Goal: Task Accomplishment & Management: Manage account settings

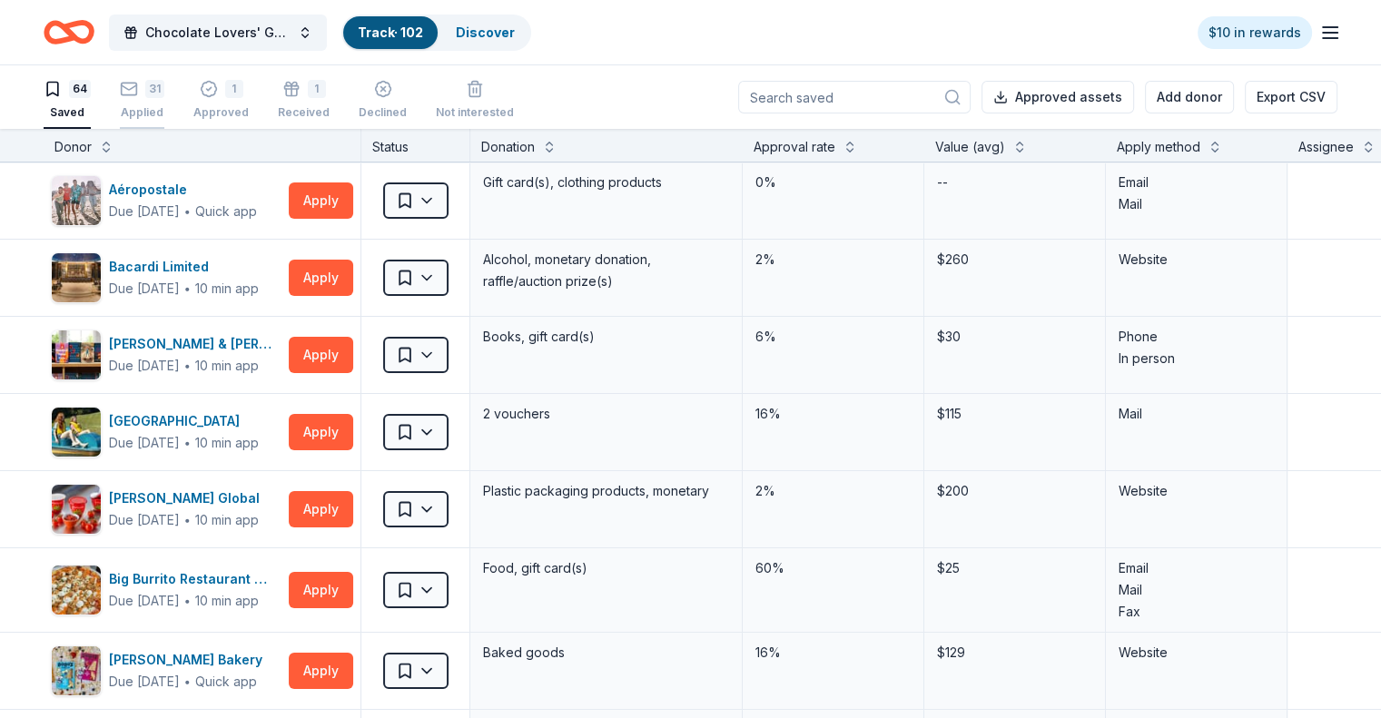
click at [164, 97] on div "31 Applied" at bounding box center [142, 100] width 44 height 40
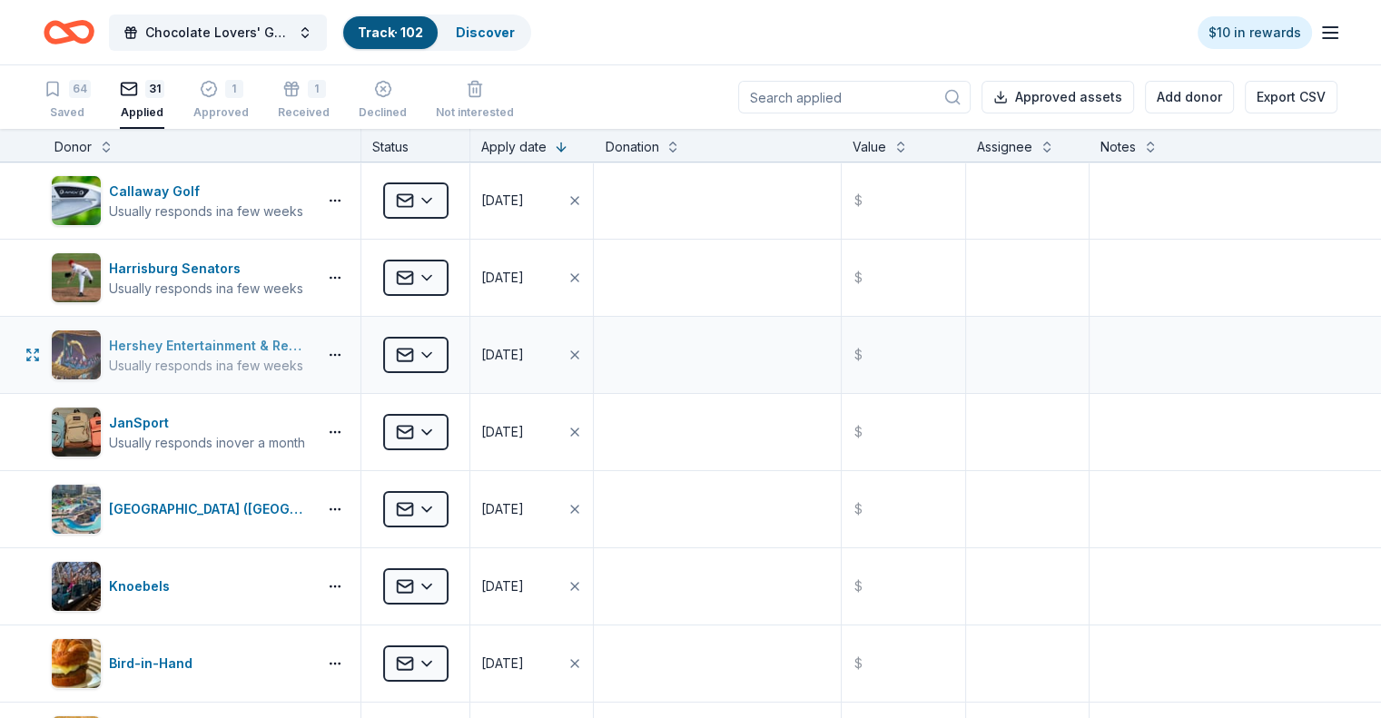
click at [261, 361] on div "Usually responds in a few weeks" at bounding box center [209, 366] width 201 height 18
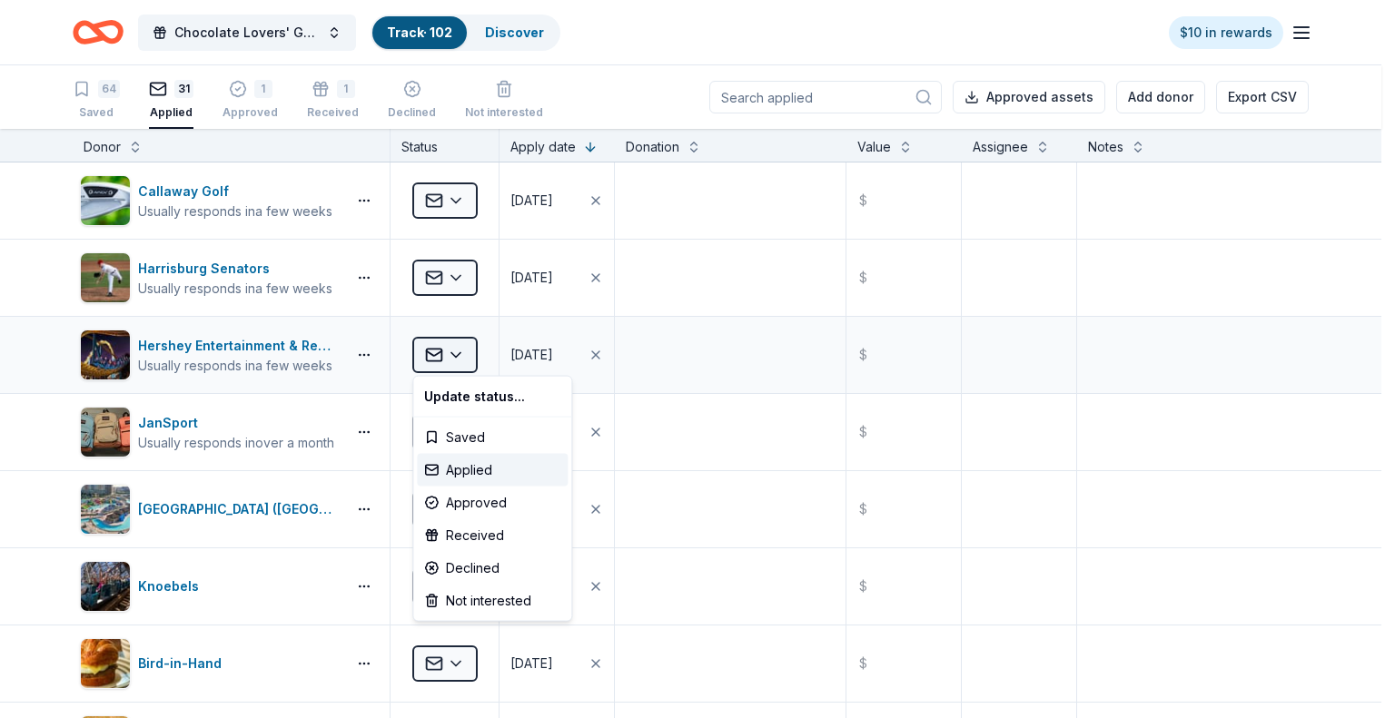
click at [463, 357] on html "Chocolate Lovers' Gala Track · 102 Discover $10 in rewards 64 Saved 31 Applied …" at bounding box center [697, 359] width 1395 height 718
click at [467, 531] on div "Received" at bounding box center [492, 535] width 151 height 33
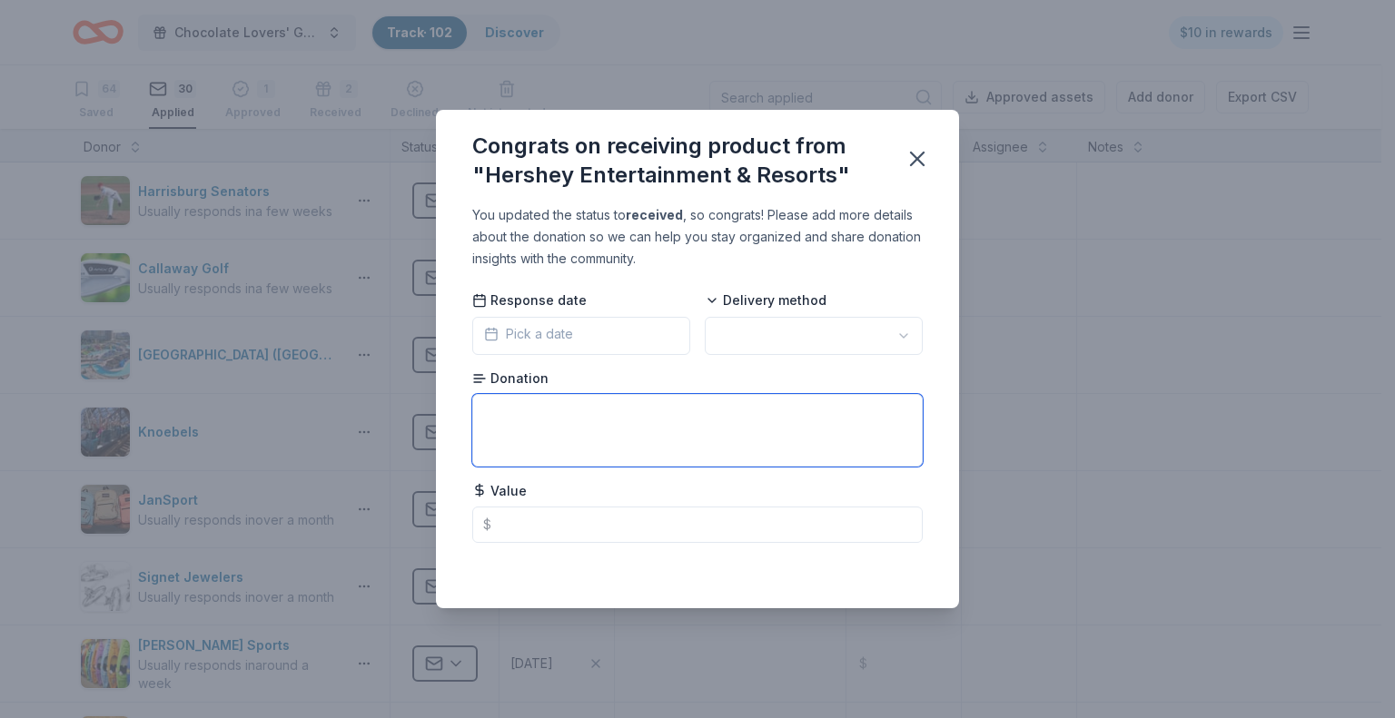
click at [560, 410] on textarea at bounding box center [697, 430] width 450 height 73
type textarea "2 Passes"
click at [901, 337] on html "Chocolate Lovers' Gala Track · 102 Discover $10 in rewards 64 Saved 30 Applied …" at bounding box center [697, 359] width 1395 height 718
click at [595, 340] on button "Pick a date" at bounding box center [581, 336] width 218 height 38
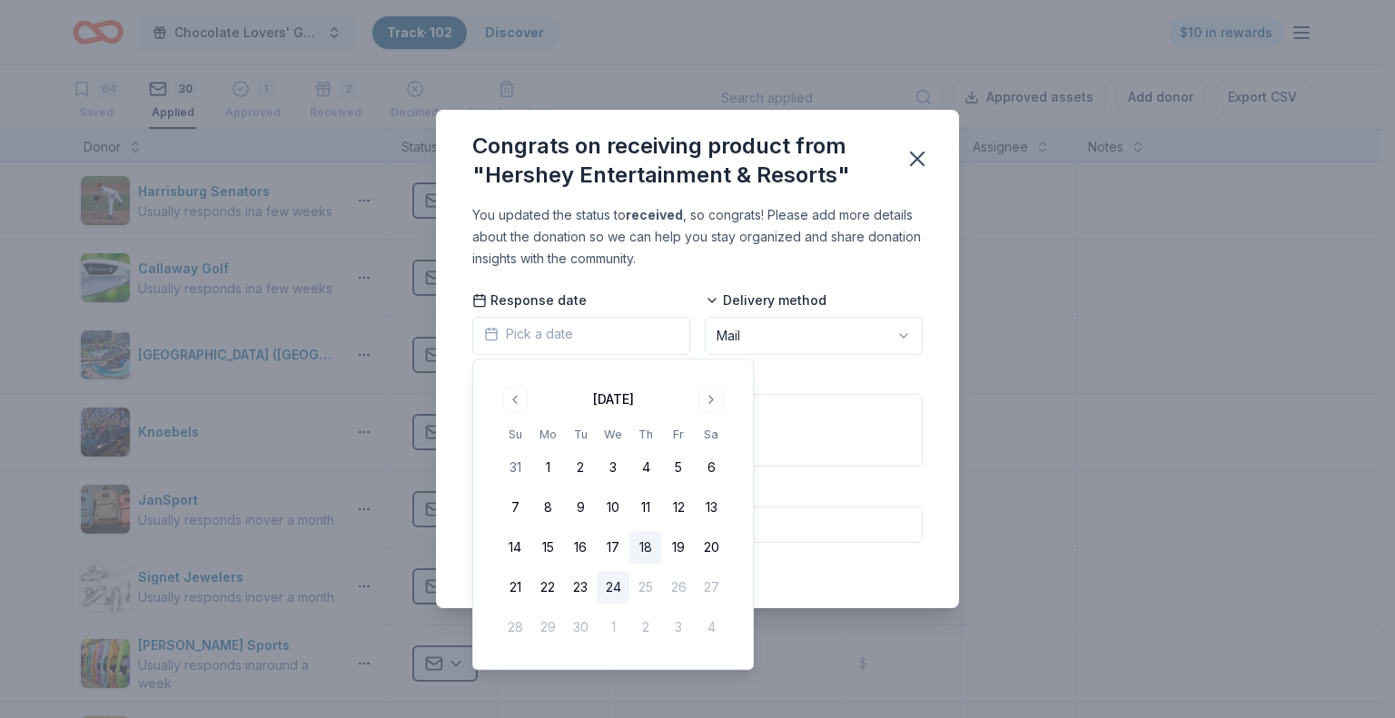
click at [644, 548] on button "18" at bounding box center [645, 547] width 33 height 33
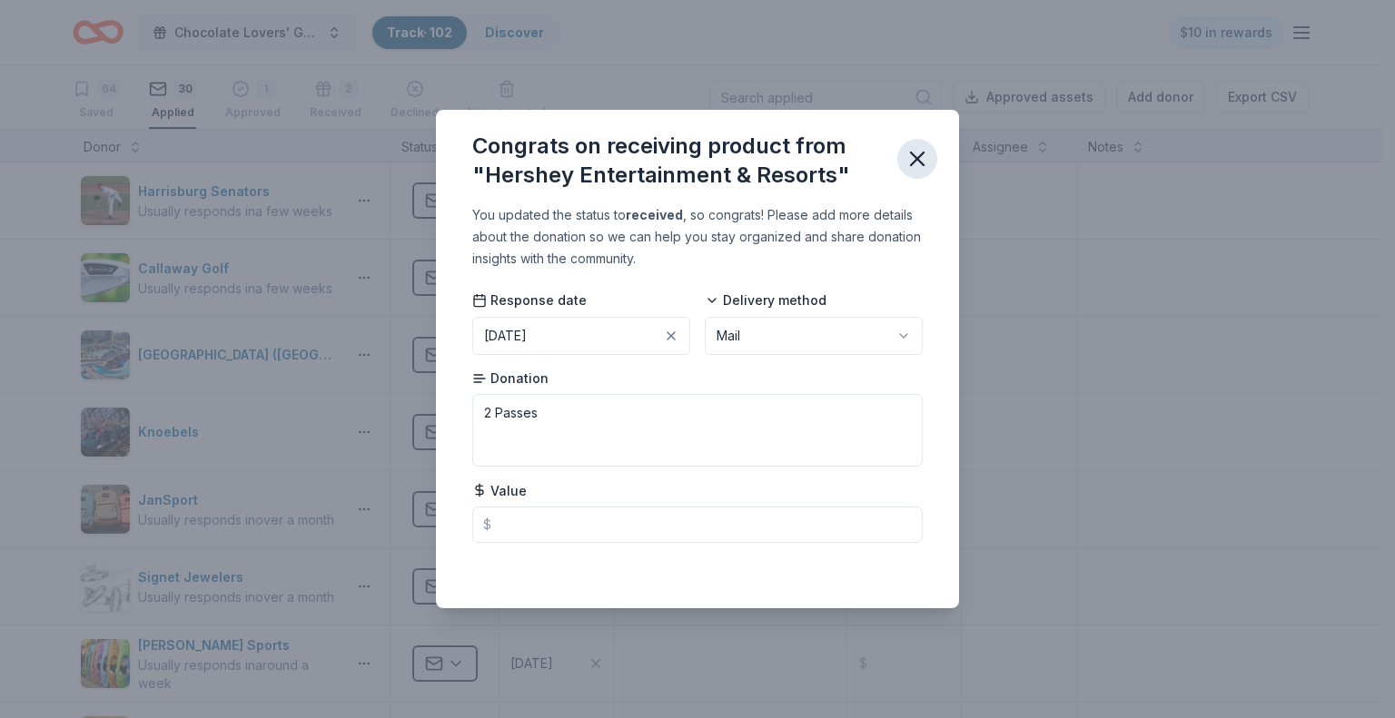
click at [921, 163] on icon "button" at bounding box center [917, 159] width 13 height 13
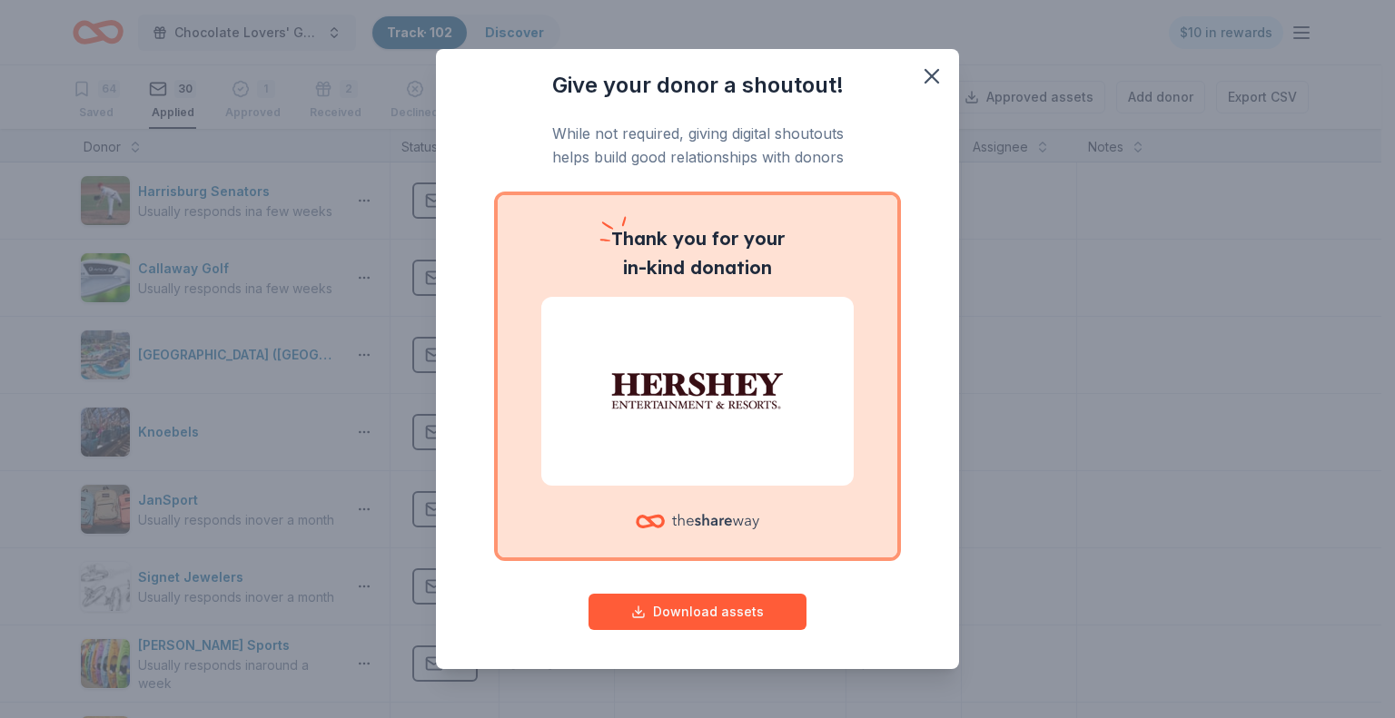
click at [756, 366] on img at bounding box center [697, 391] width 269 height 116
click at [678, 613] on button "Download assets" at bounding box center [697, 612] width 218 height 36
click at [925, 74] on icon "button" at bounding box center [931, 76] width 13 height 13
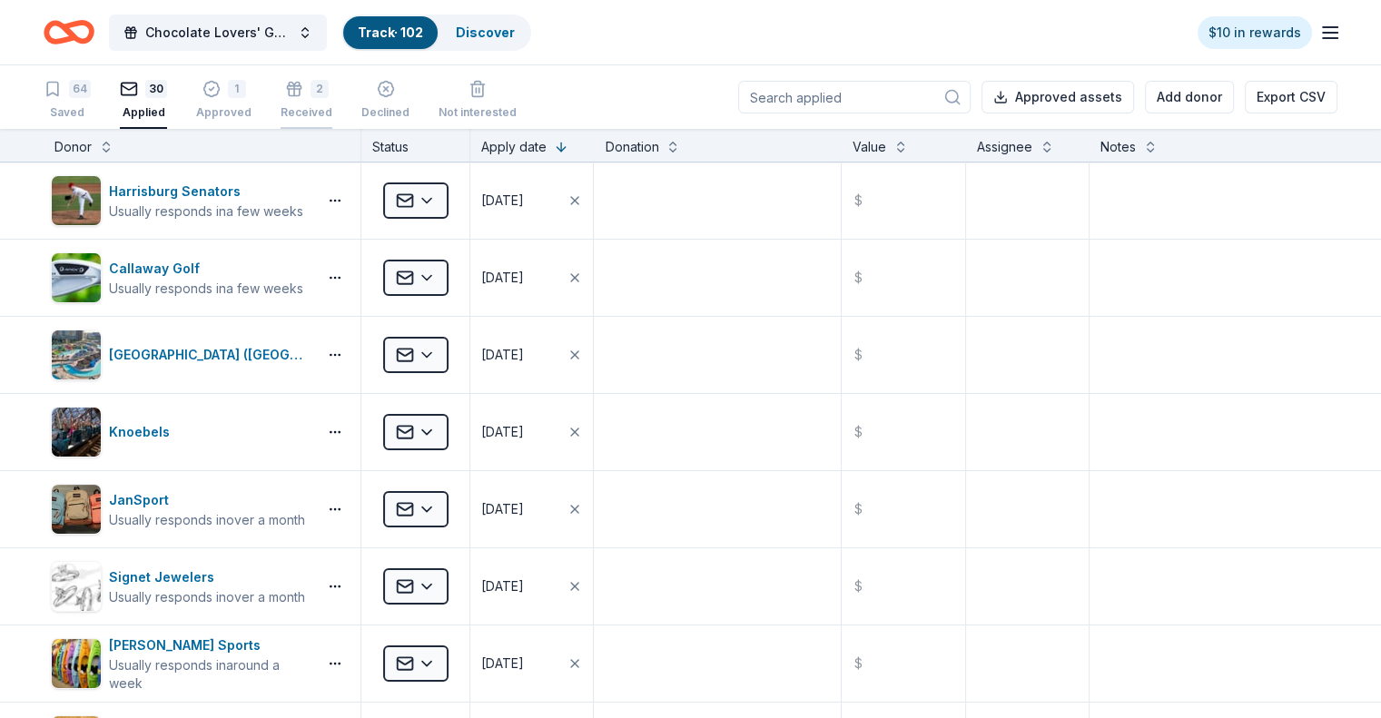
click at [328, 88] on div "2" at bounding box center [307, 79] width 52 height 18
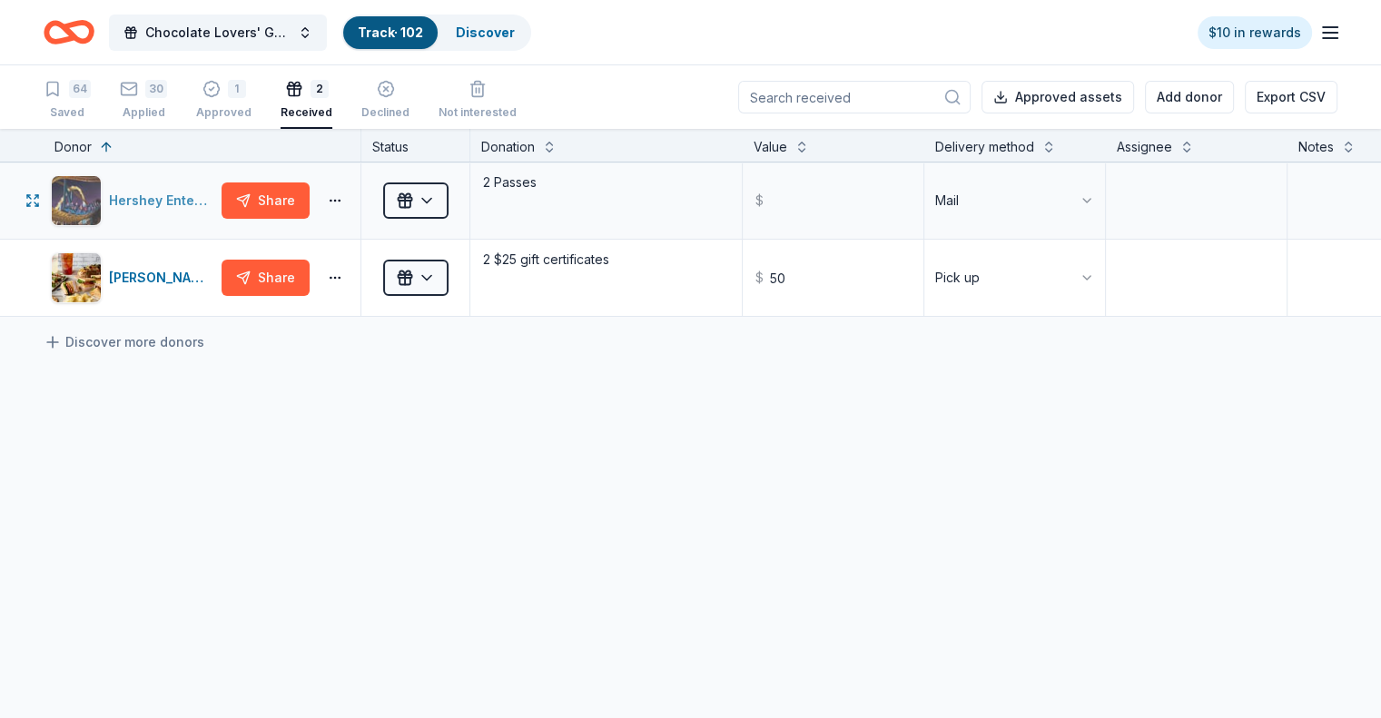
click at [208, 205] on div "Hershey Entertainment & Resorts" at bounding box center [161, 201] width 105 height 22
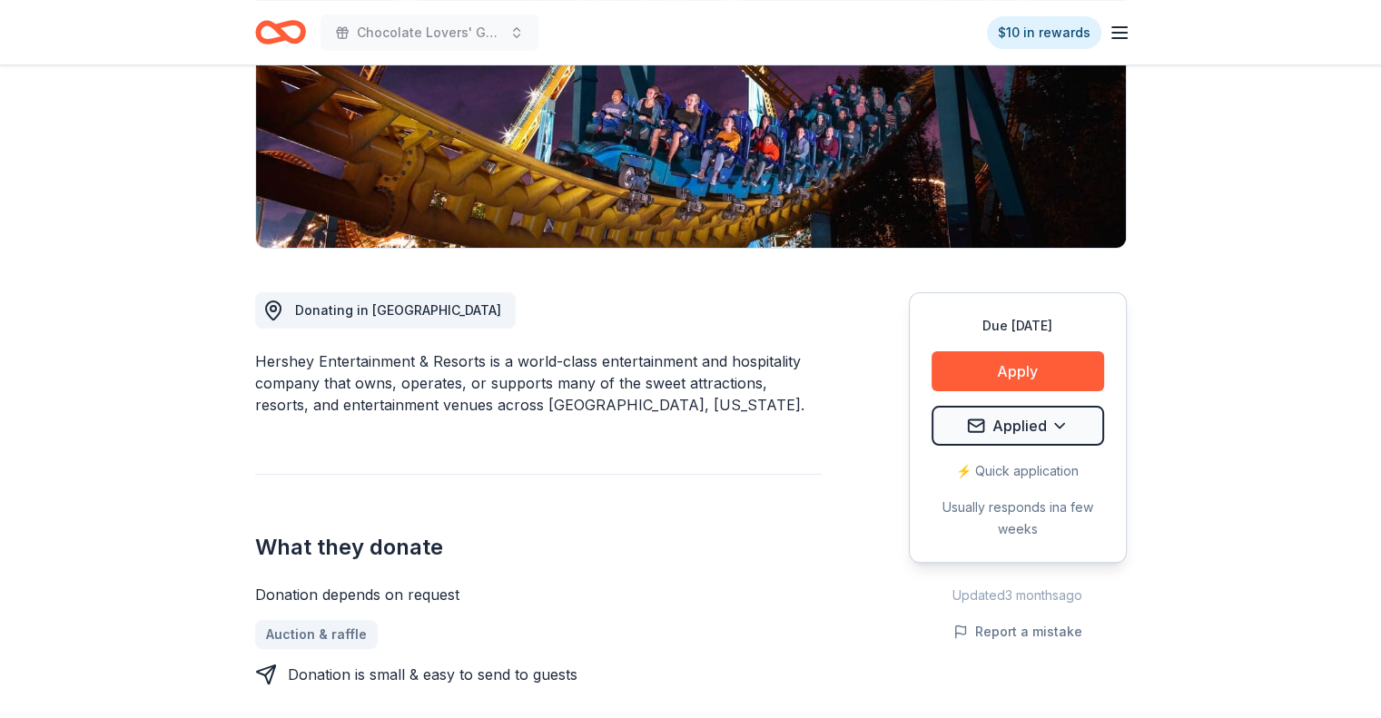
scroll to position [272, 0]
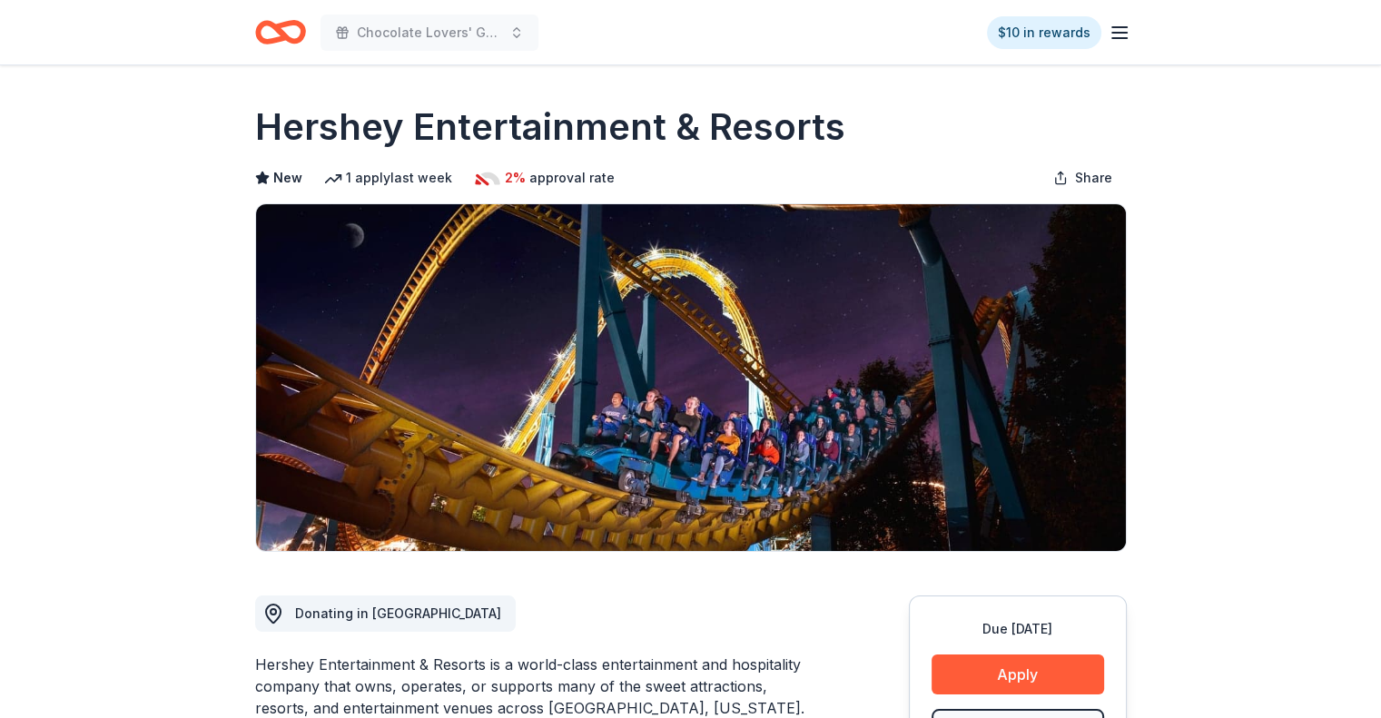
drag, startPoint x: 255, startPoint y: 126, endPoint x: 414, endPoint y: 119, distance: 159.1
click at [414, 119] on h1 "Hershey Entertainment & Resorts" at bounding box center [550, 127] width 590 height 51
